Goal: Information Seeking & Learning: Learn about a topic

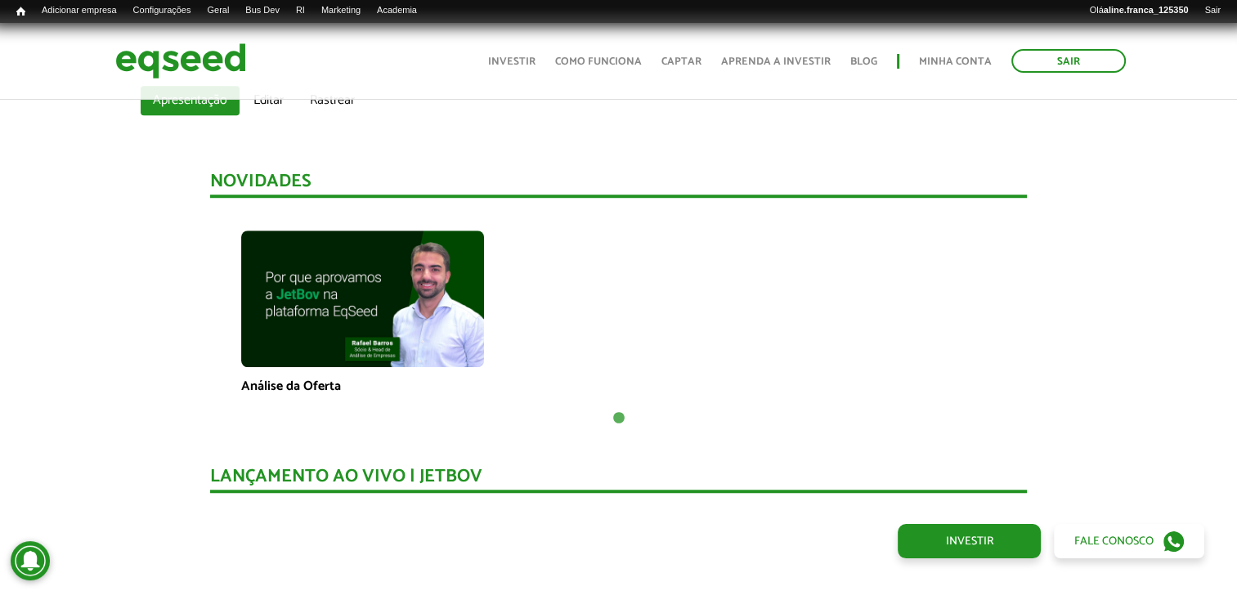
scroll to position [1140, 0]
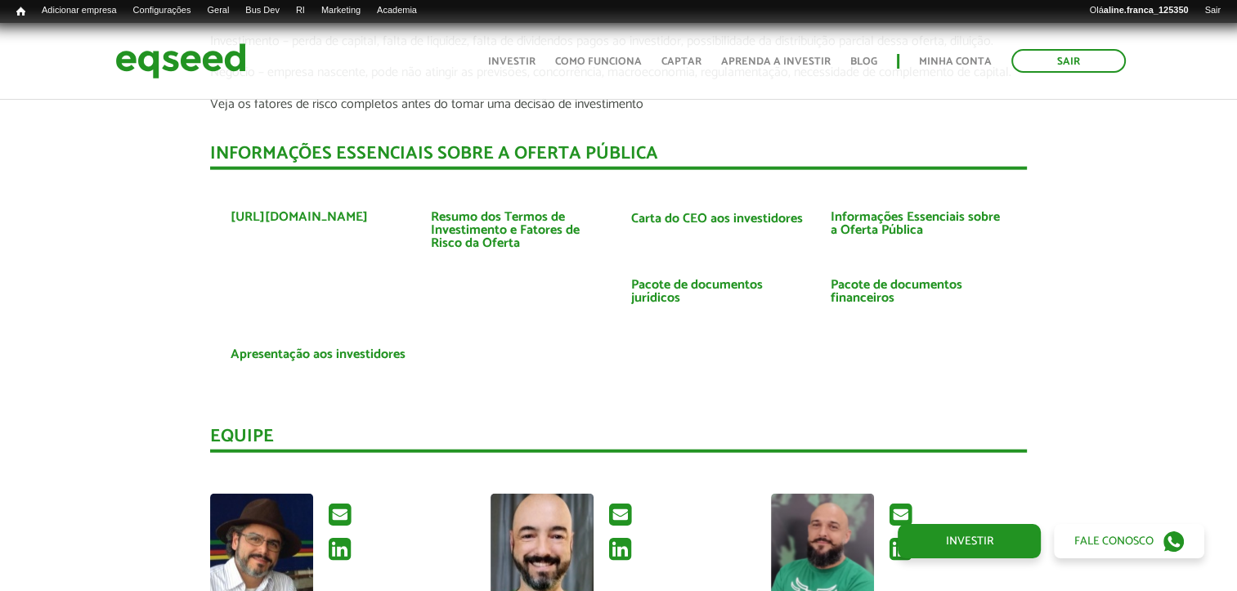
scroll to position [3762, 0]
click at [120, 57] on img at bounding box center [180, 60] width 131 height 43
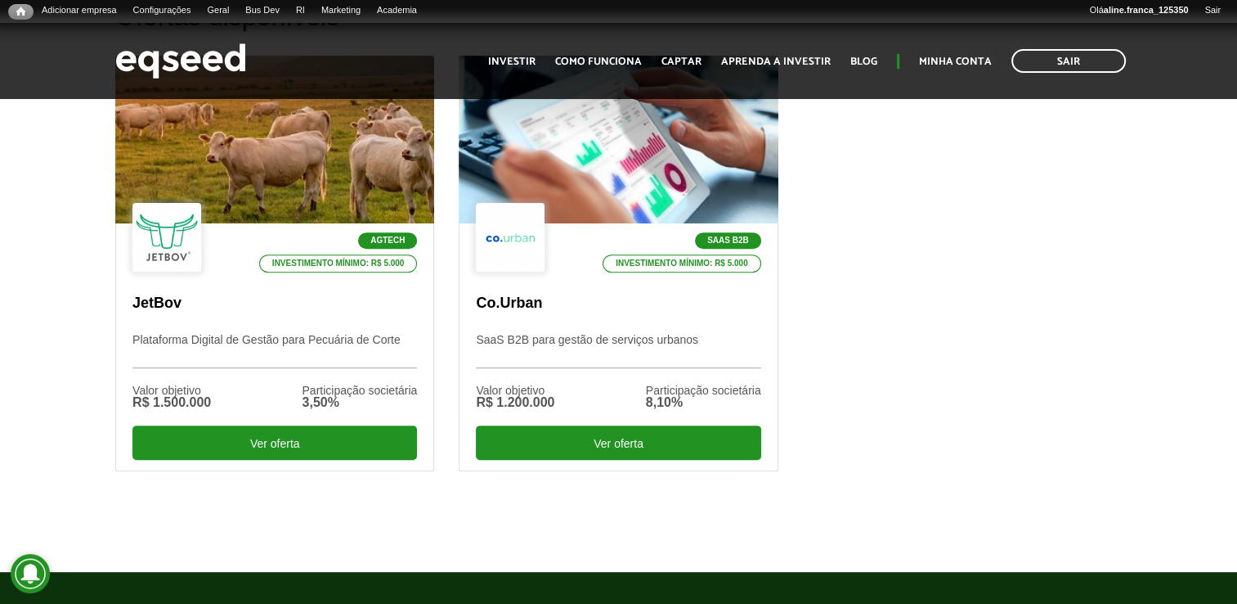
scroll to position [572, 0]
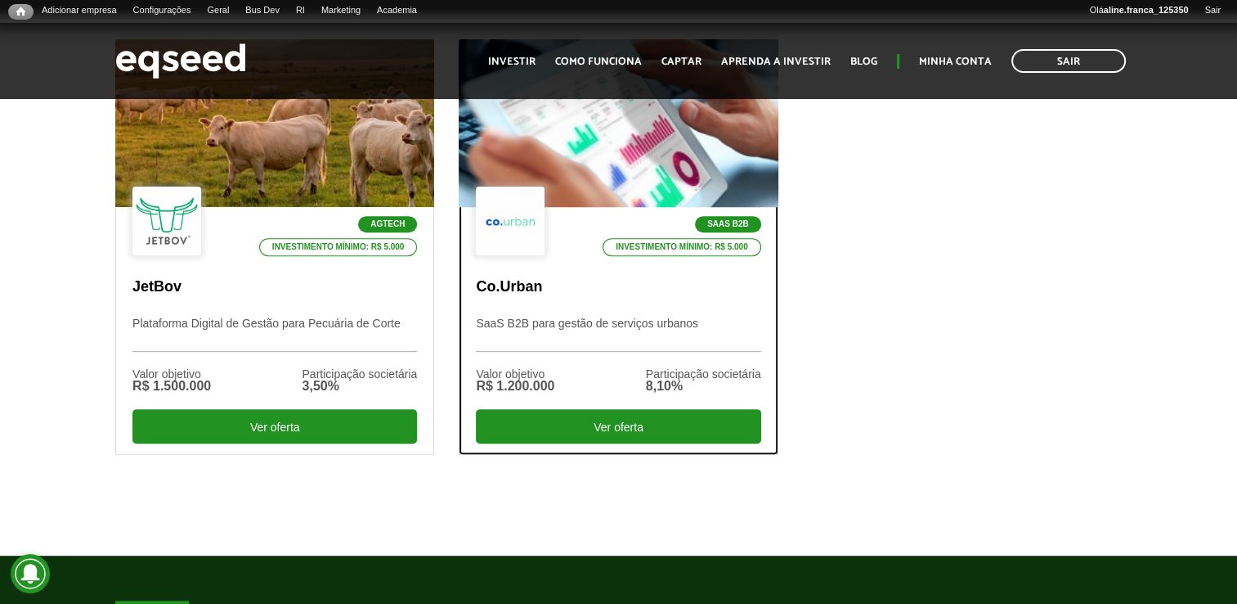
click at [671, 146] on div at bounding box center [618, 123] width 383 height 201
